Goal: Navigation & Orientation: Find specific page/section

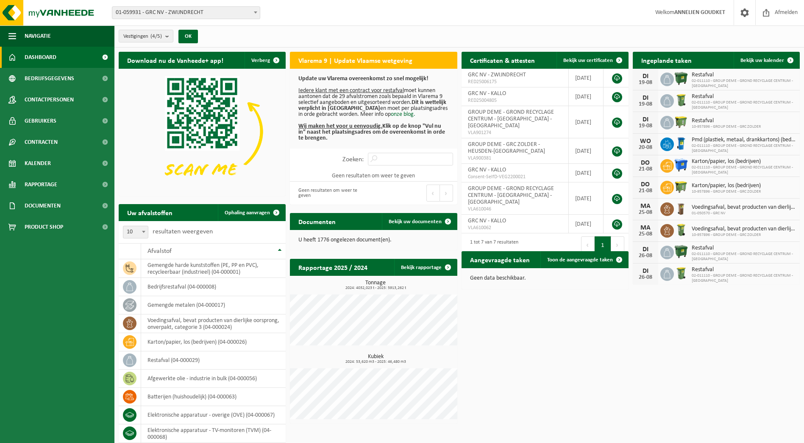
click at [48, 182] on span "Rapportage" at bounding box center [41, 184] width 33 height 21
click at [40, 210] on span "In grafiekvorm" at bounding box center [45, 206] width 38 height 16
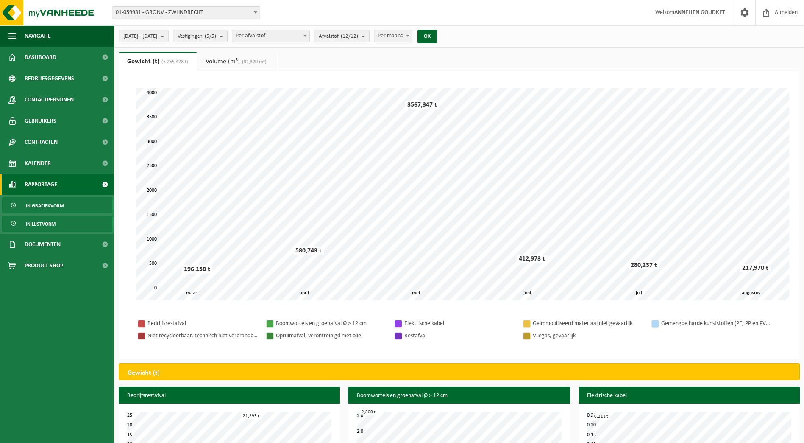
click at [42, 220] on span "In lijstvorm" at bounding box center [41, 224] width 30 height 16
